Goal: Obtain resource: Obtain resource

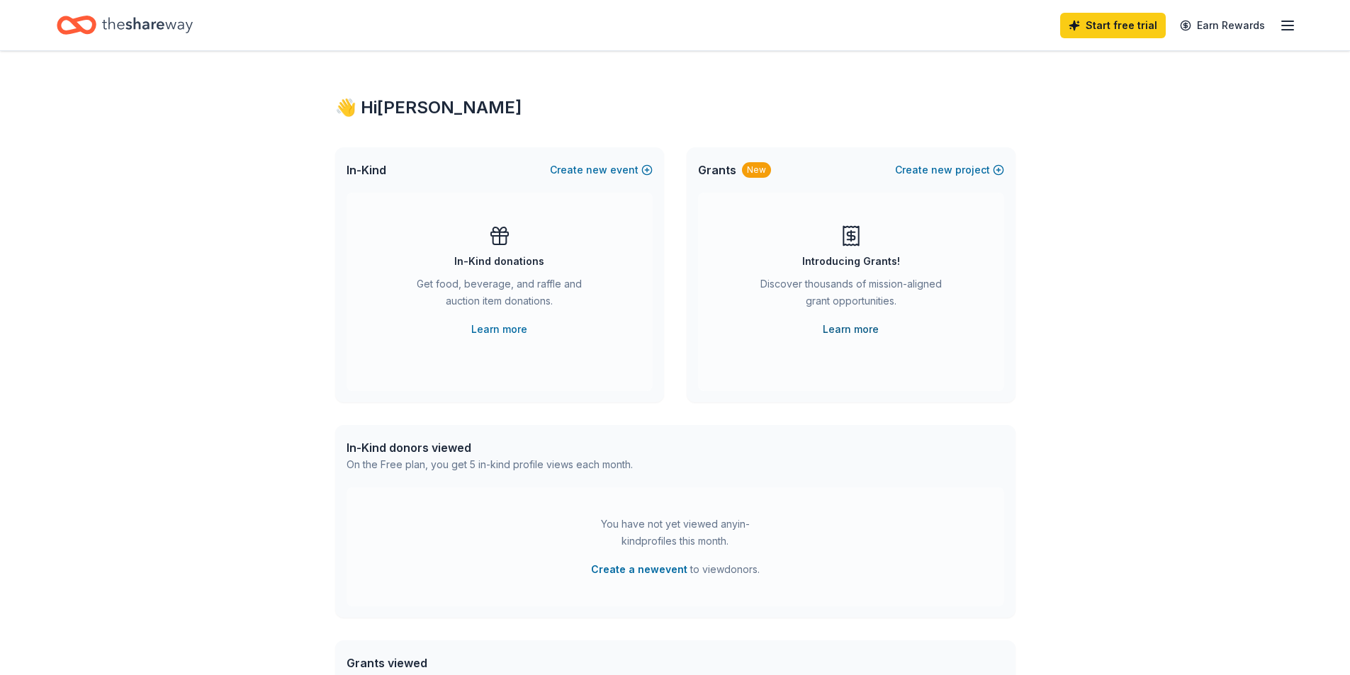
click at [837, 327] on link "Learn more" at bounding box center [850, 329] width 56 height 17
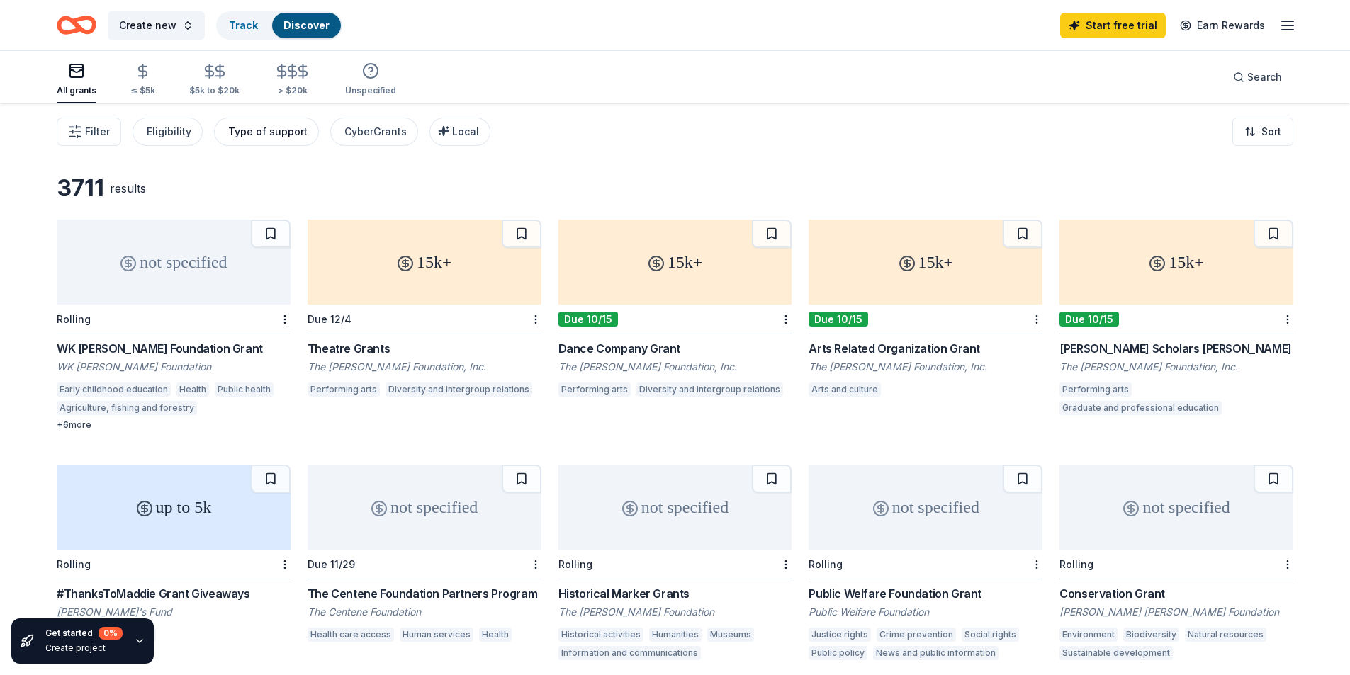
click at [254, 139] on div "Type of support" at bounding box center [267, 131] width 79 height 17
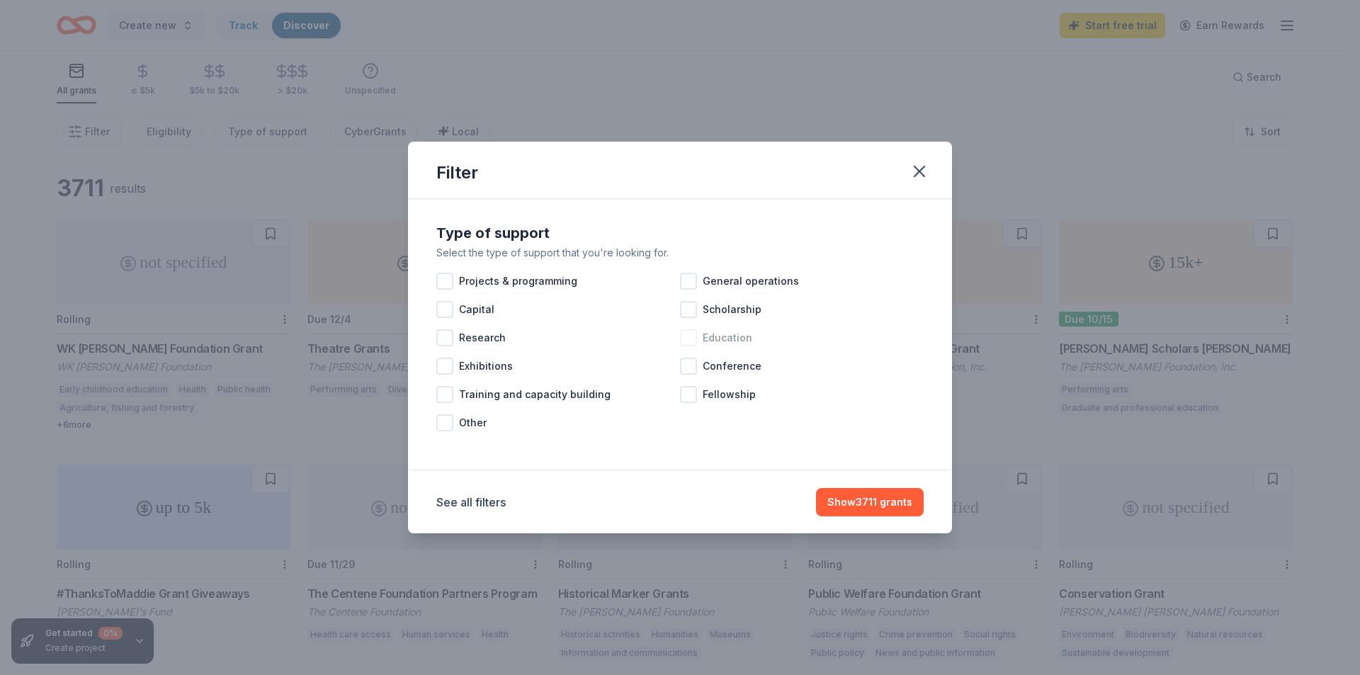
click at [689, 335] on div at bounding box center [688, 337] width 17 height 17
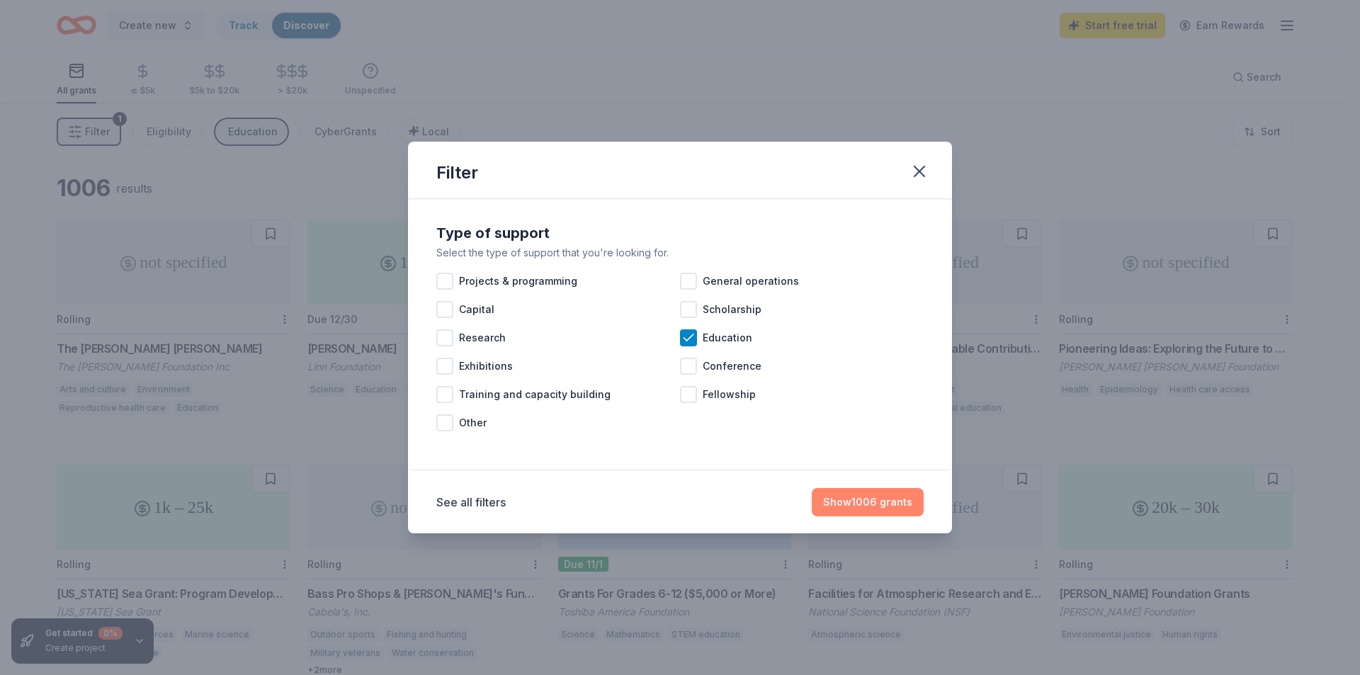
click at [870, 494] on button "Show 1006 grants" at bounding box center [868, 502] width 112 height 28
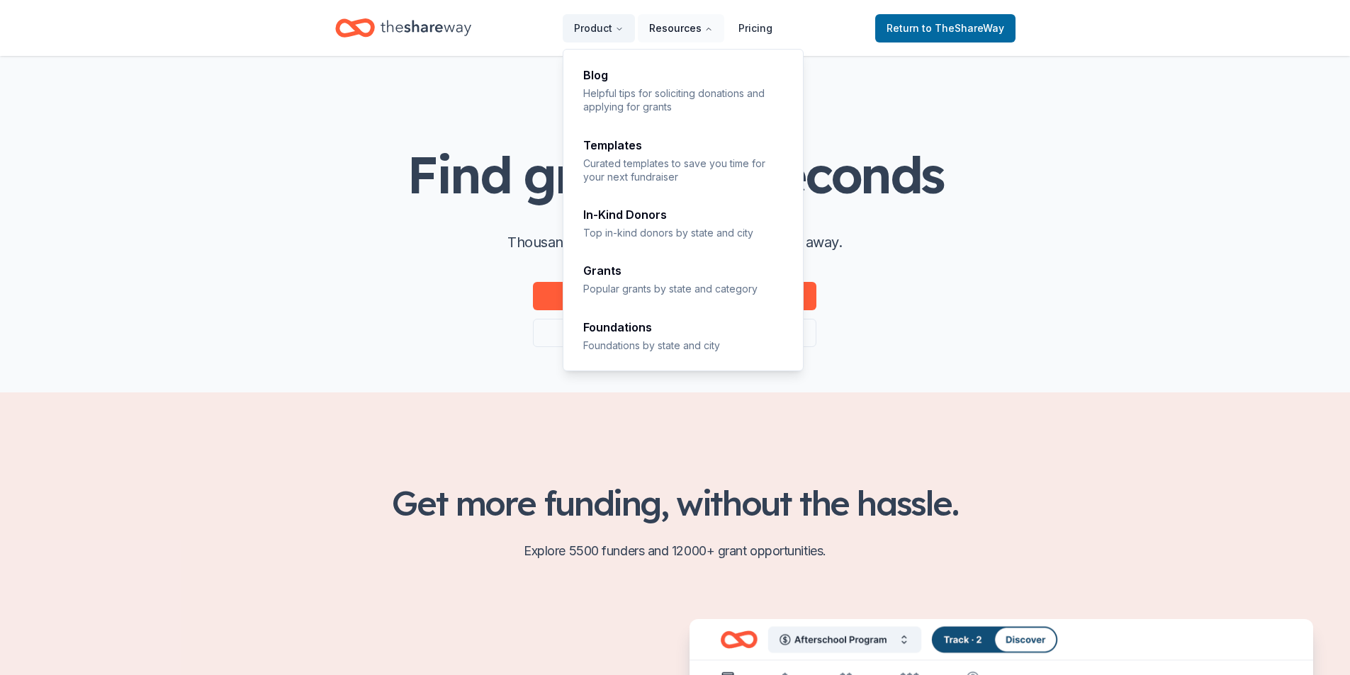
click at [692, 33] on button "Resources" at bounding box center [681, 28] width 86 height 28
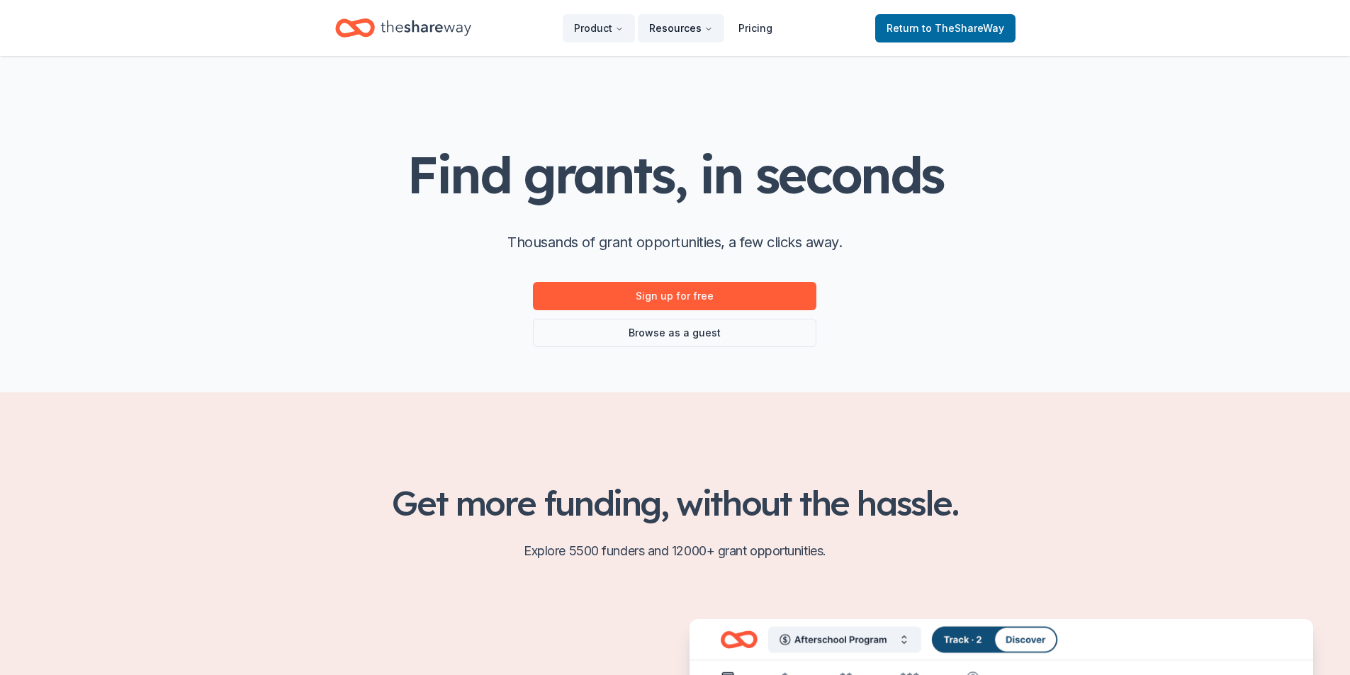
click at [692, 33] on button "Resources" at bounding box center [681, 28] width 86 height 28
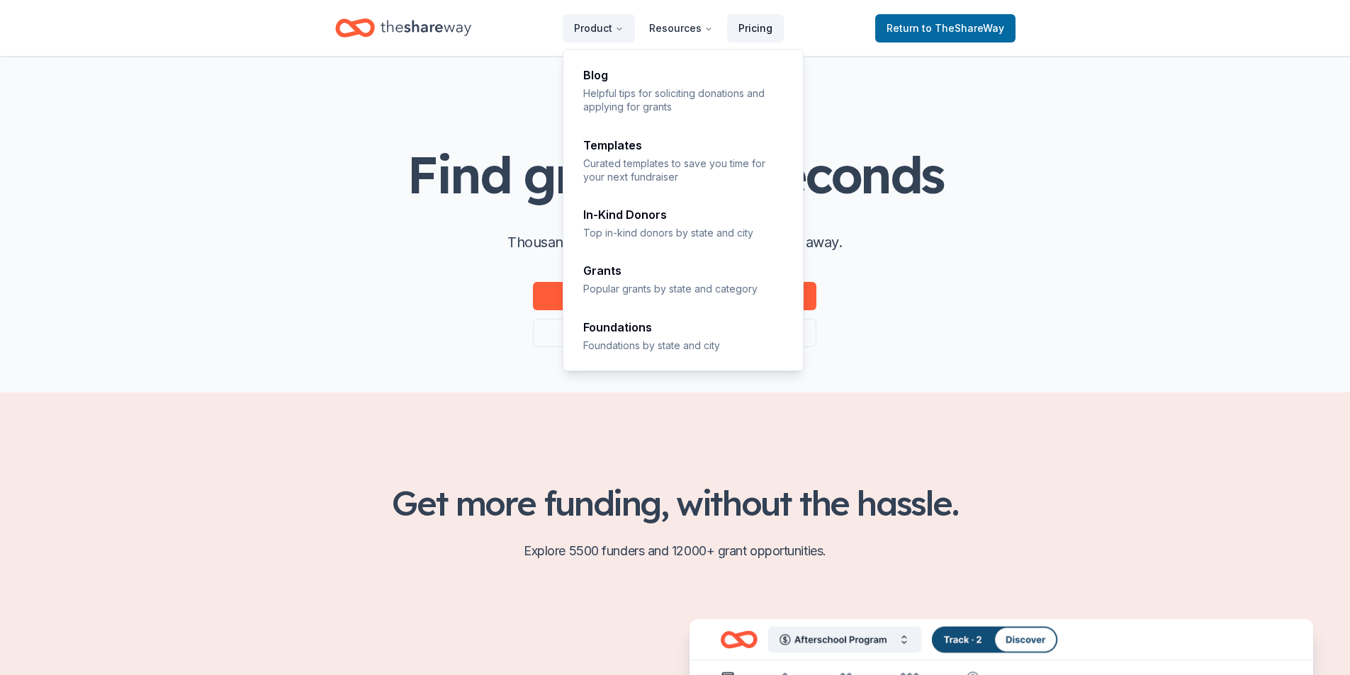
click at [752, 24] on link "Pricing" at bounding box center [755, 28] width 57 height 28
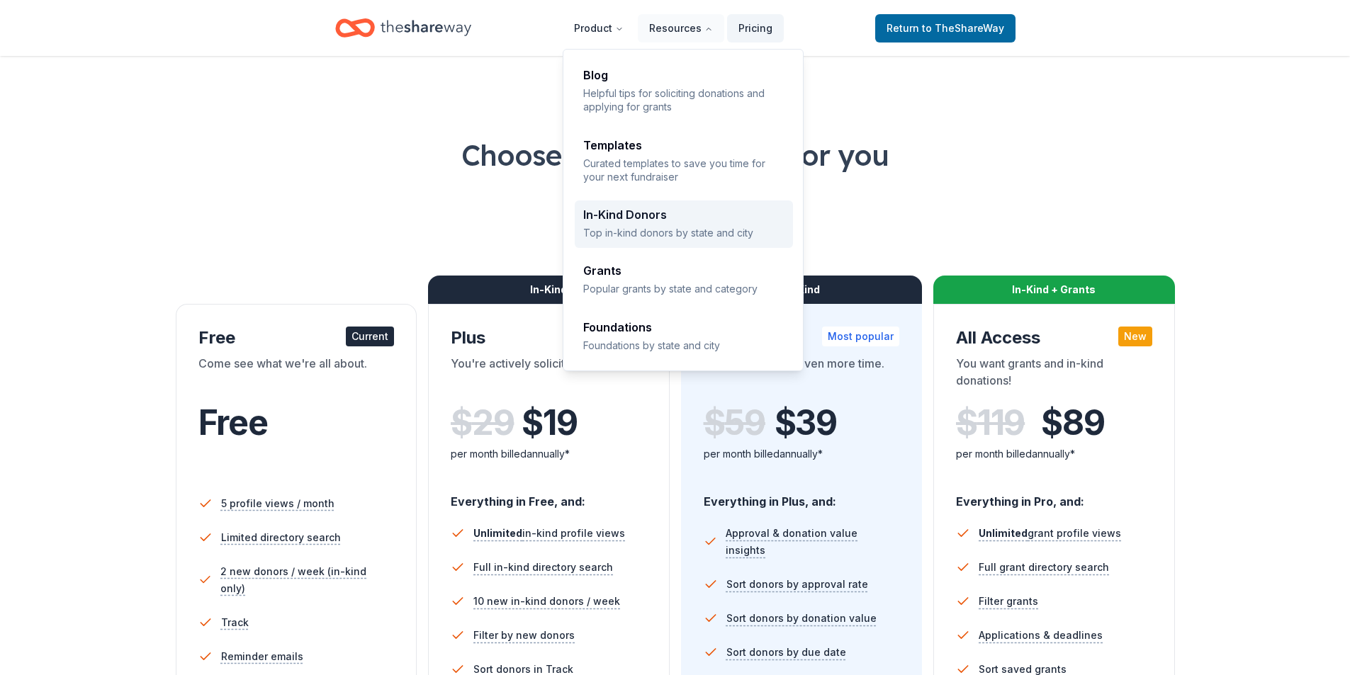
click at [646, 220] on div "In-Kind Donors" at bounding box center [683, 214] width 201 height 11
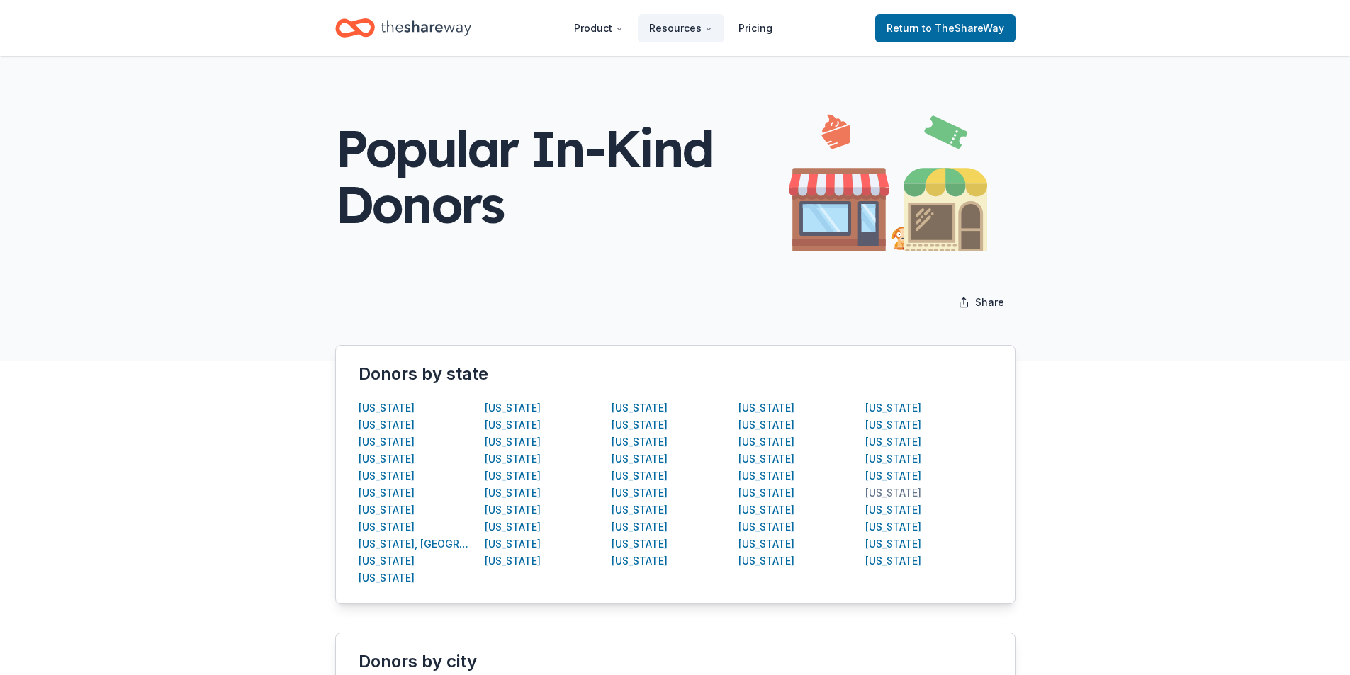
click at [878, 494] on div "Virginia" at bounding box center [893, 493] width 56 height 17
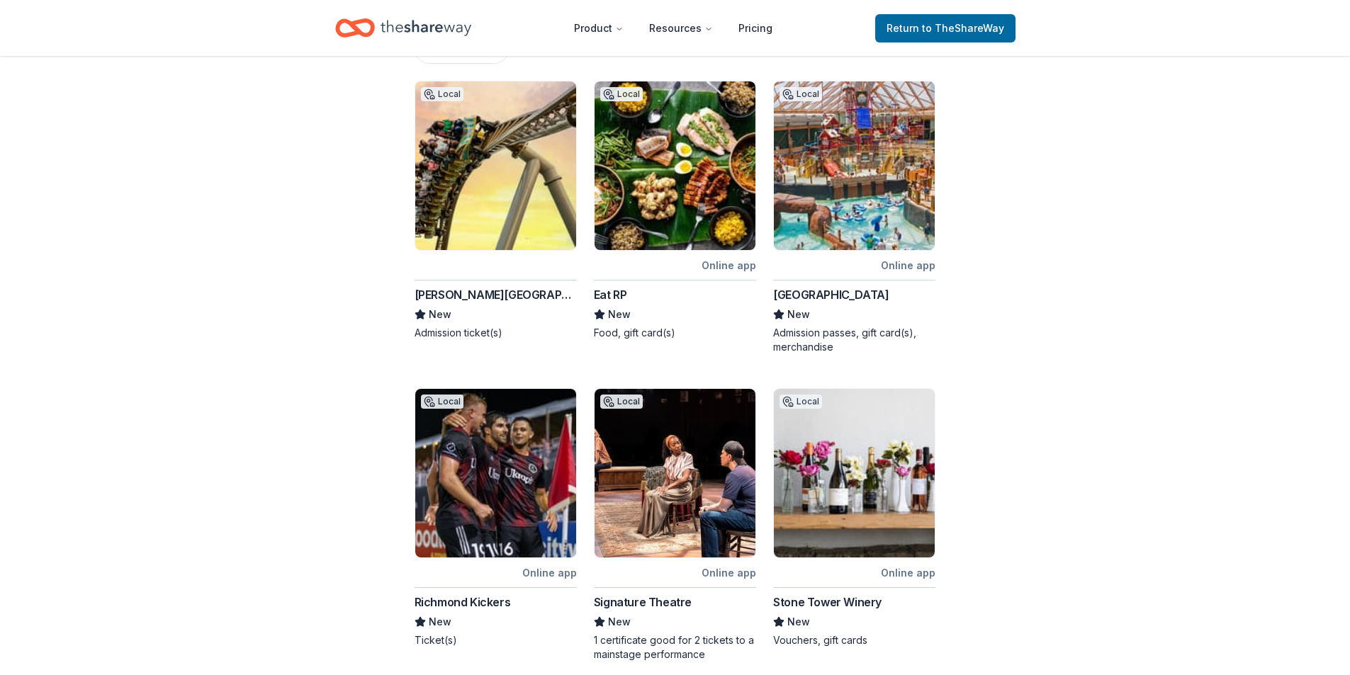
scroll to position [283, 0]
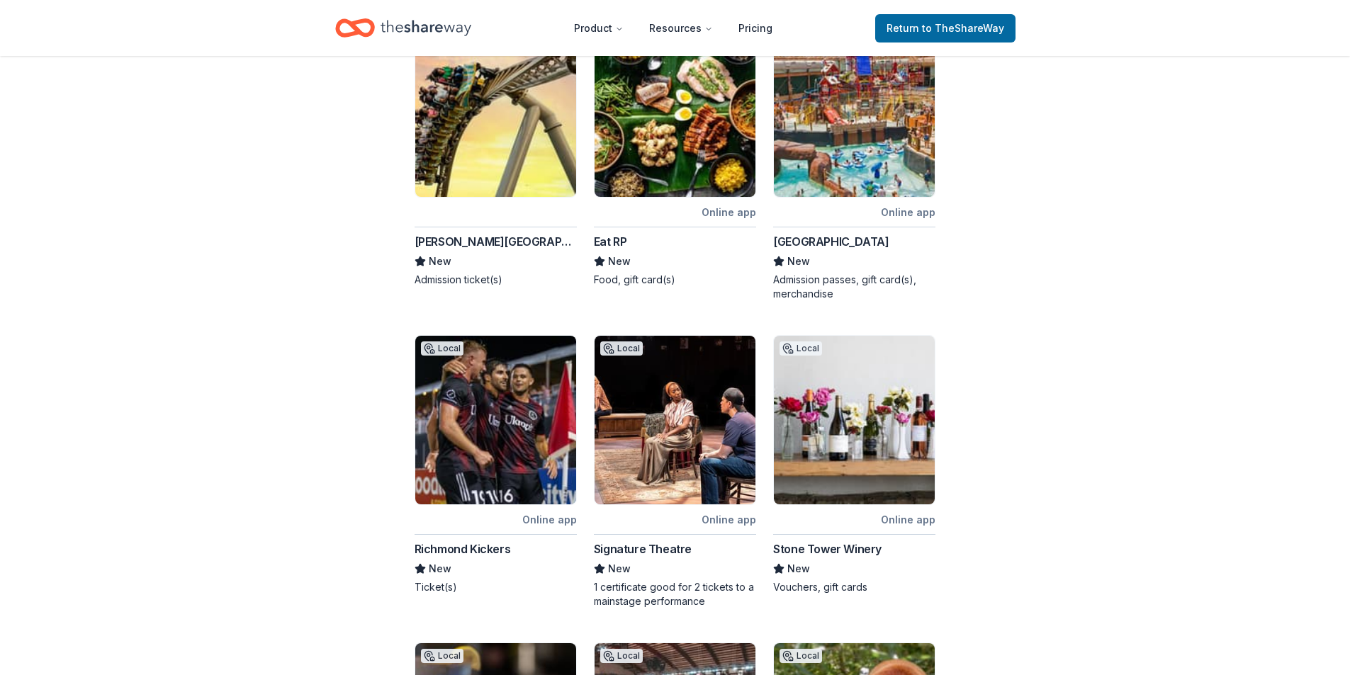
click at [485, 239] on div "Busch Gardens (Williamsburg)" at bounding box center [495, 241] width 162 height 17
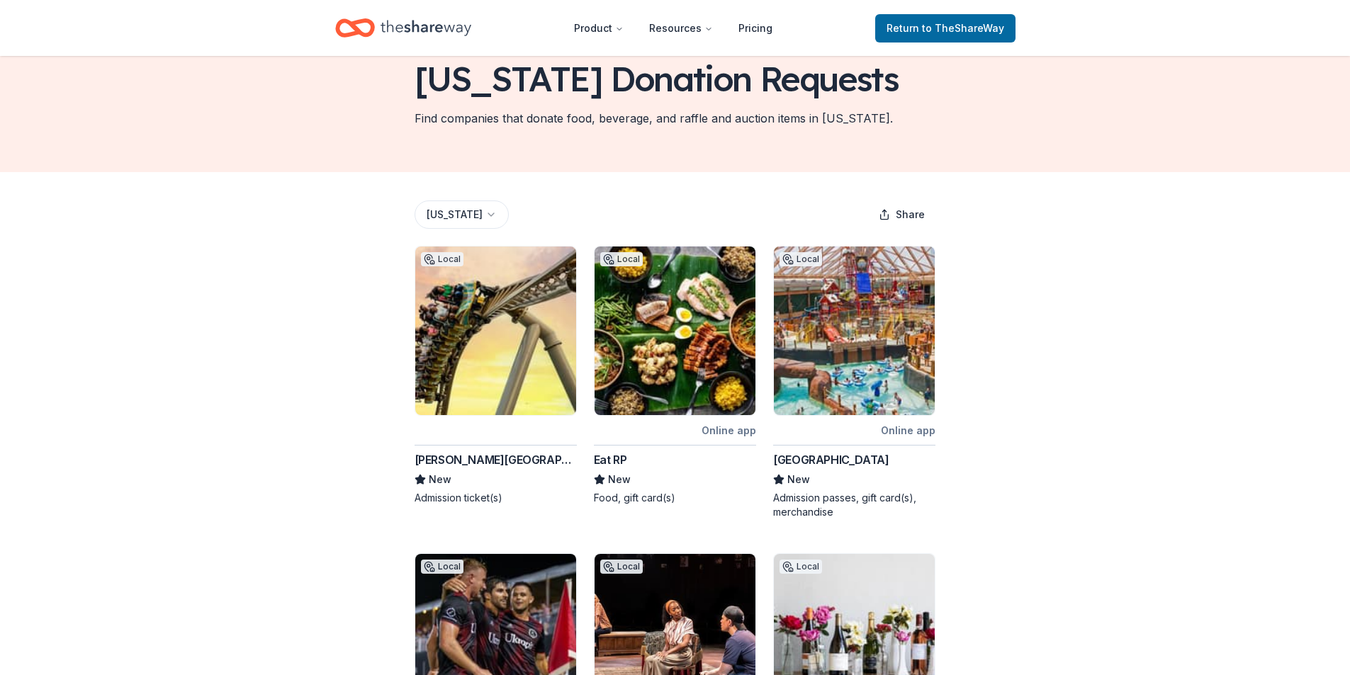
scroll to position [0, 0]
